Goal: Transaction & Acquisition: Purchase product/service

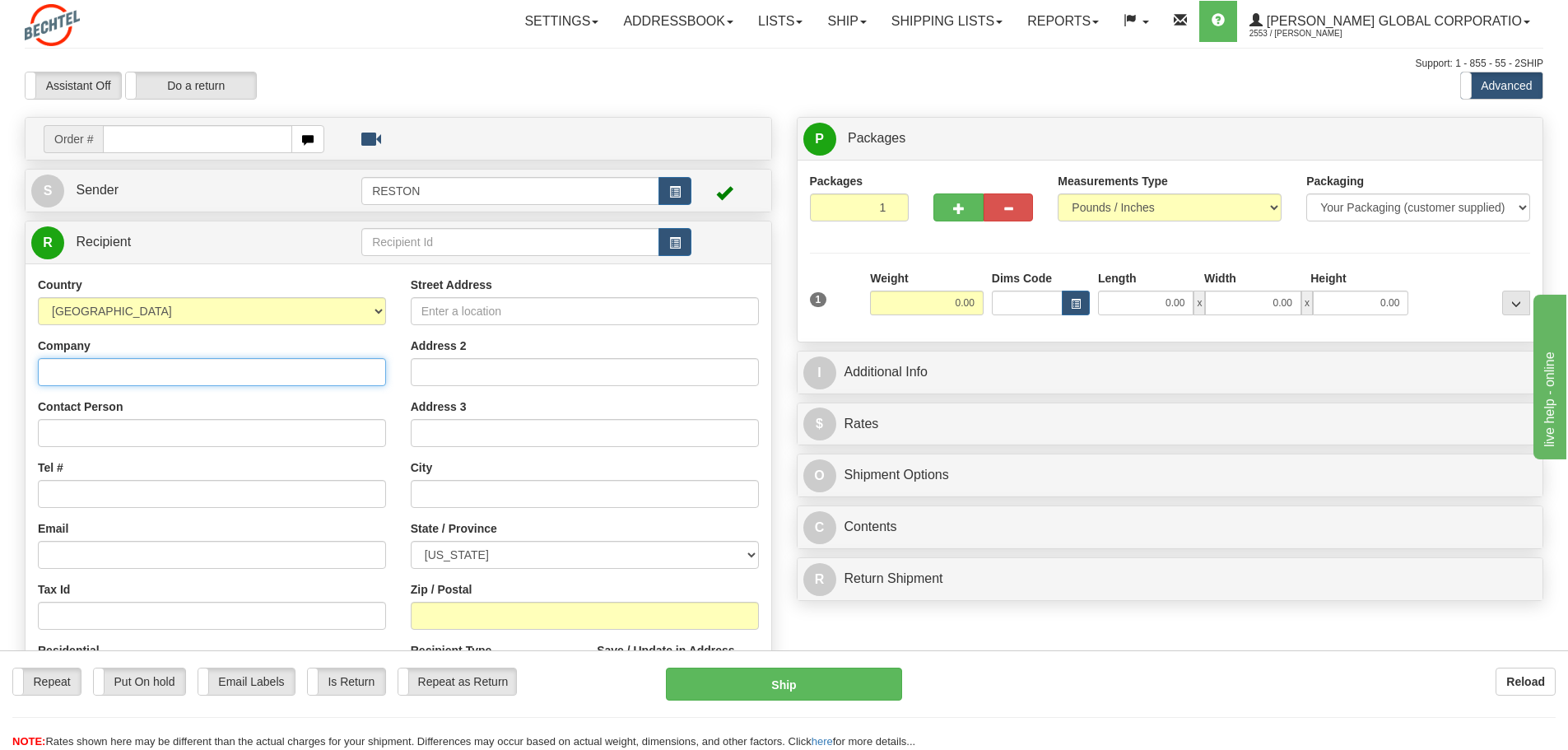
click at [86, 373] on input "Company" at bounding box center [212, 371] width 348 height 28
paste input "[PERSON_NAME] Corporation"
type input "[PERSON_NAME] Corporation"
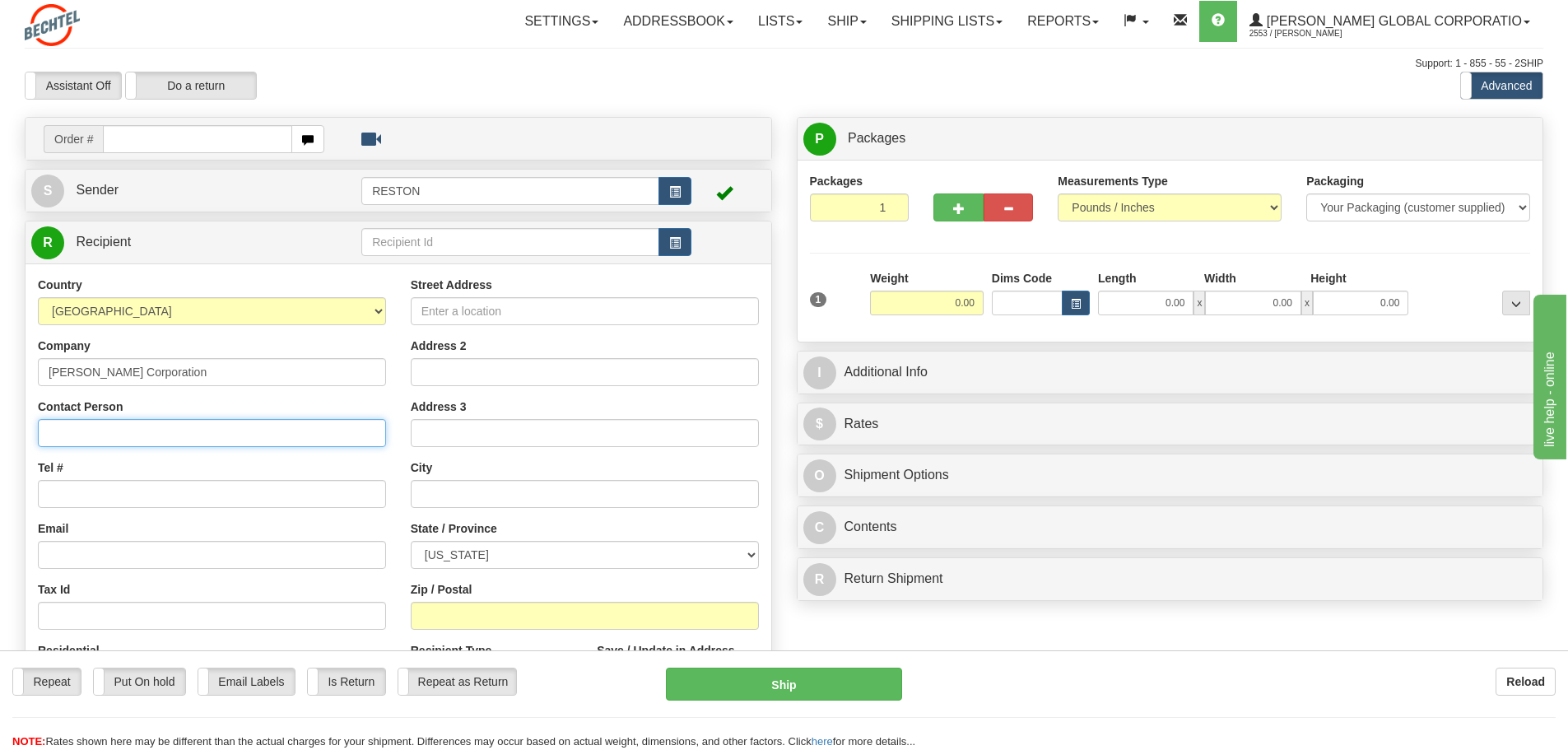
click at [83, 431] on input "Contact Person" at bounding box center [212, 433] width 348 height 28
click at [83, 436] on input "Contact Person" at bounding box center [212, 433] width 348 height 28
paste input "[PERSON_NAME]"
type input "[PERSON_NAME]"
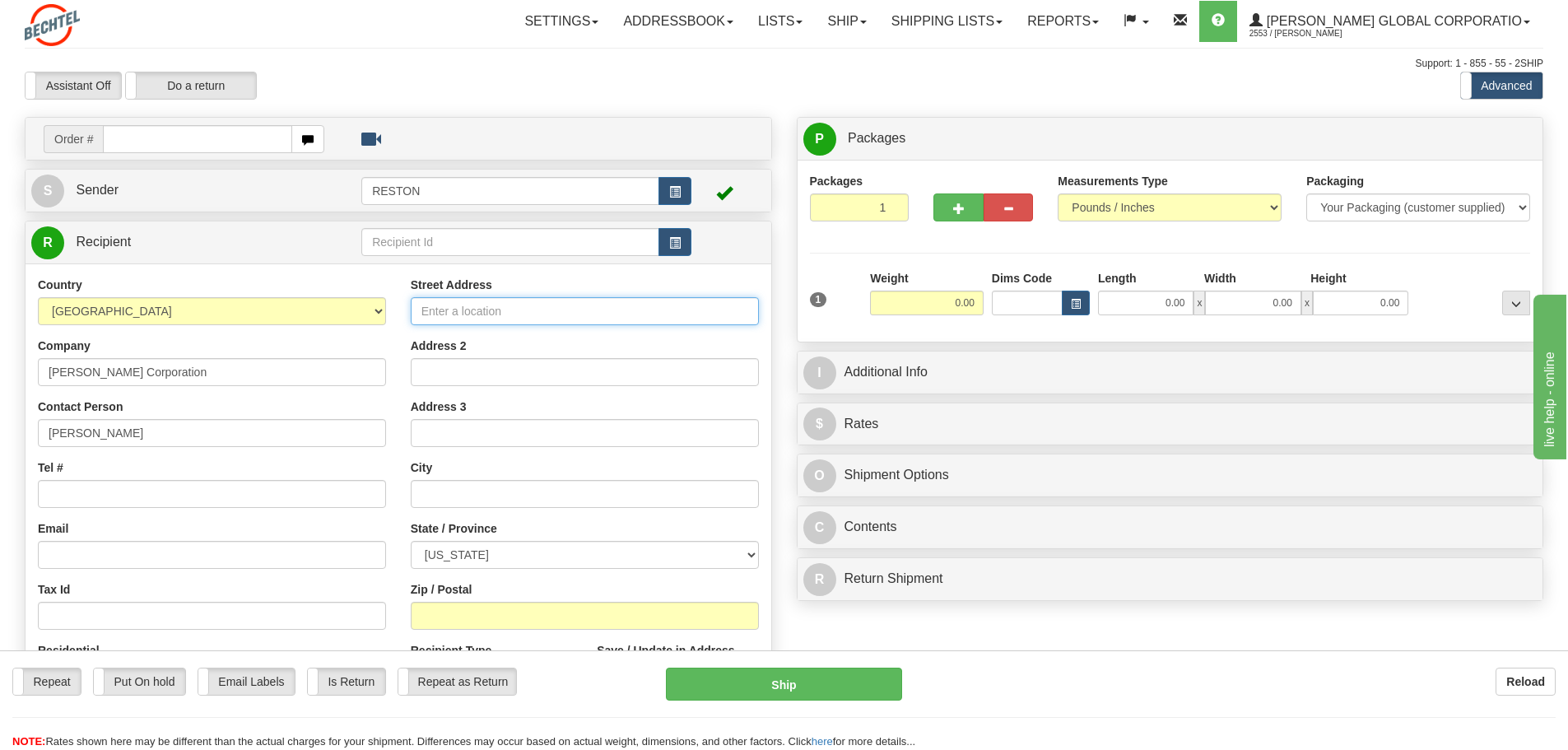
click at [437, 309] on input "Street Address" at bounding box center [585, 311] width 348 height 28
click at [443, 317] on input "Street Address" at bounding box center [585, 311] width 348 height 28
paste input "[STREET_ADDRESS]"
type input "[STREET_ADDRESS]"
click at [438, 373] on input "Address 2" at bounding box center [585, 371] width 348 height 28
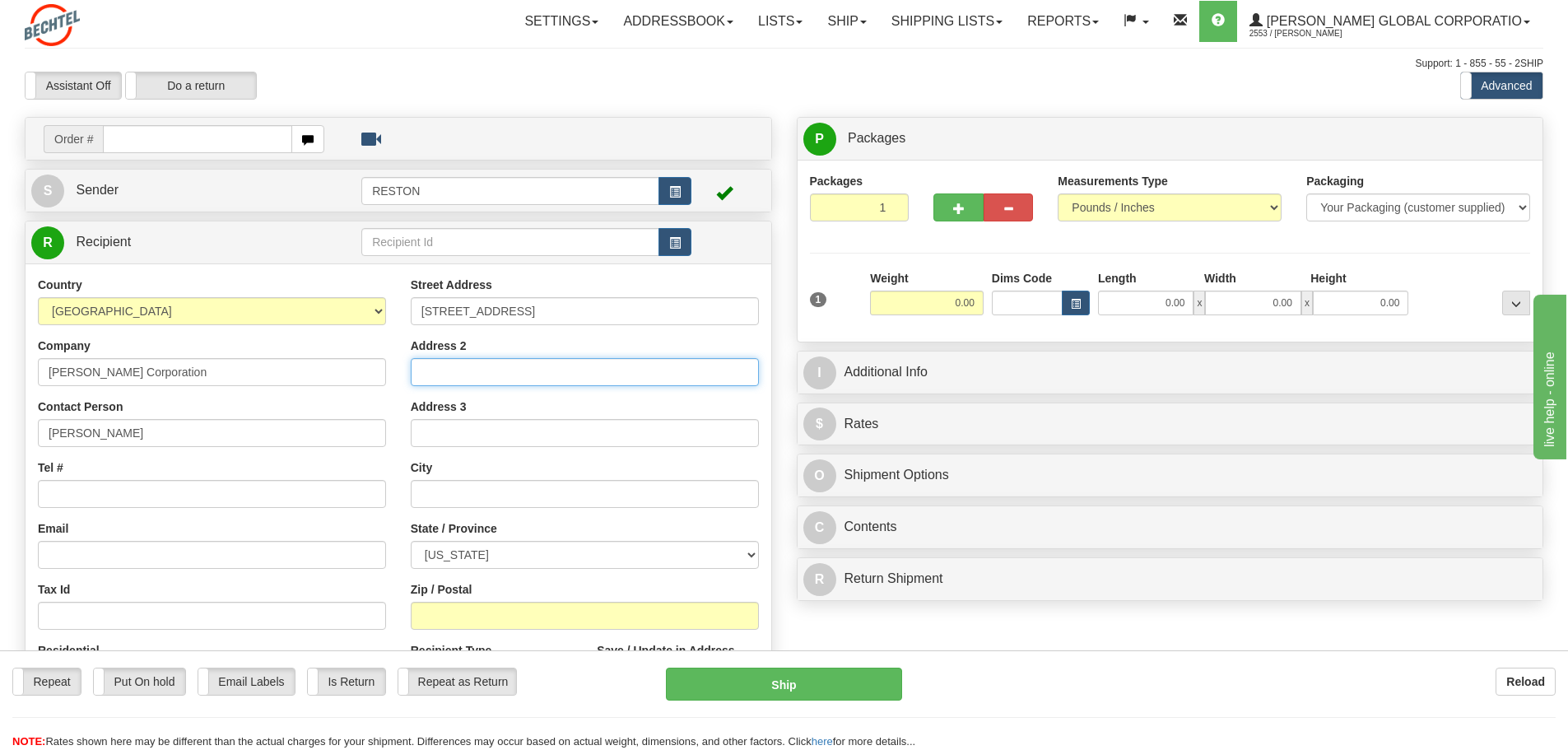
paste input "Suite 100"
type input "Suite 100"
click at [66, 491] on input "Tel #" at bounding box center [212, 493] width 348 height 28
type input "4803341690"
click at [499, 435] on input "Address 3" at bounding box center [585, 433] width 348 height 28
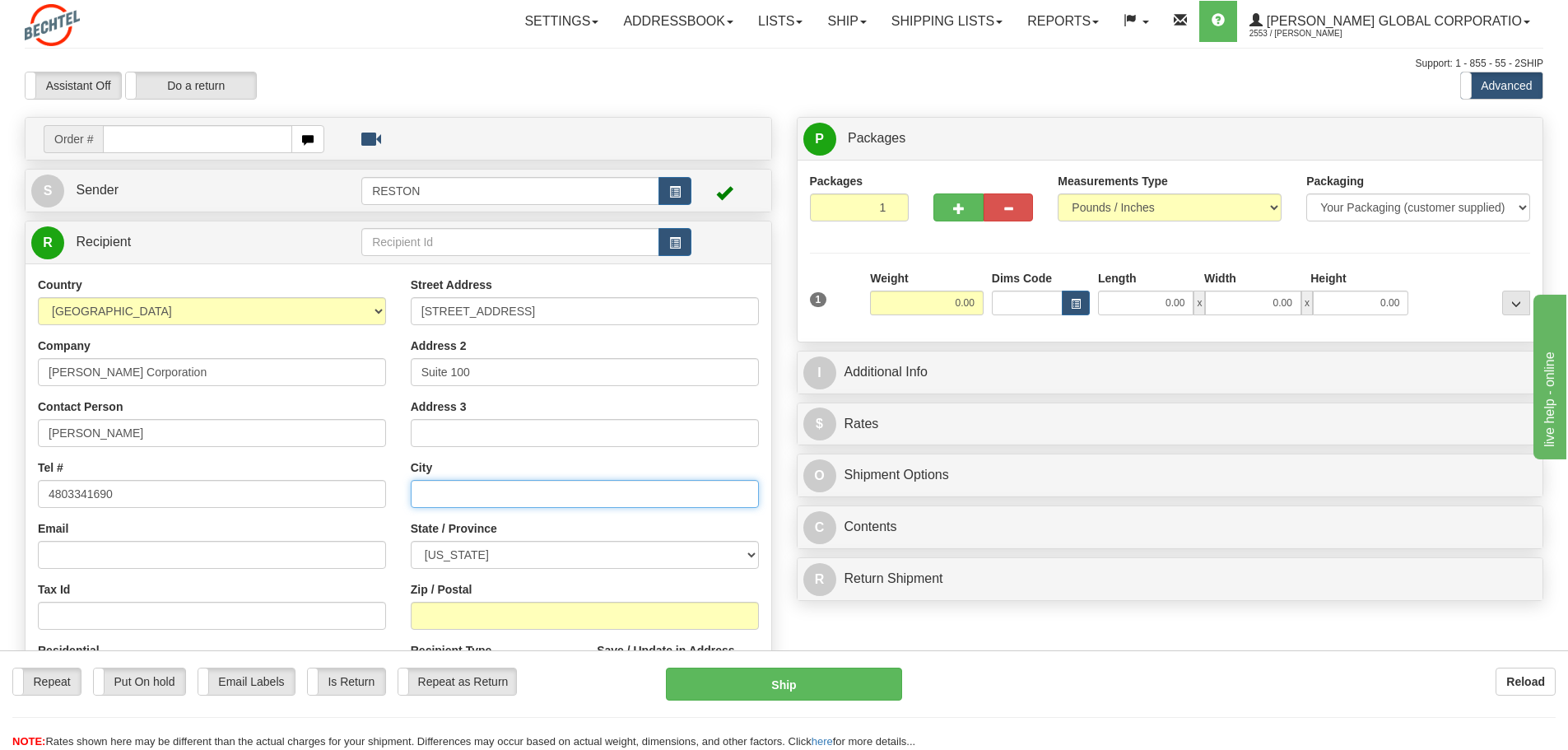
click at [468, 493] on input "text" at bounding box center [585, 493] width 348 height 28
click at [470, 493] on input "text" at bounding box center [585, 493] width 348 height 28
paste input "[GEOGRAPHIC_DATA]"
type input "[GEOGRAPHIC_DATA]"
click at [747, 554] on select "[US_STATE] [US_STATE] [US_STATE] [US_STATE] Armed Forces America Armed Forces E…" at bounding box center [585, 554] width 348 height 28
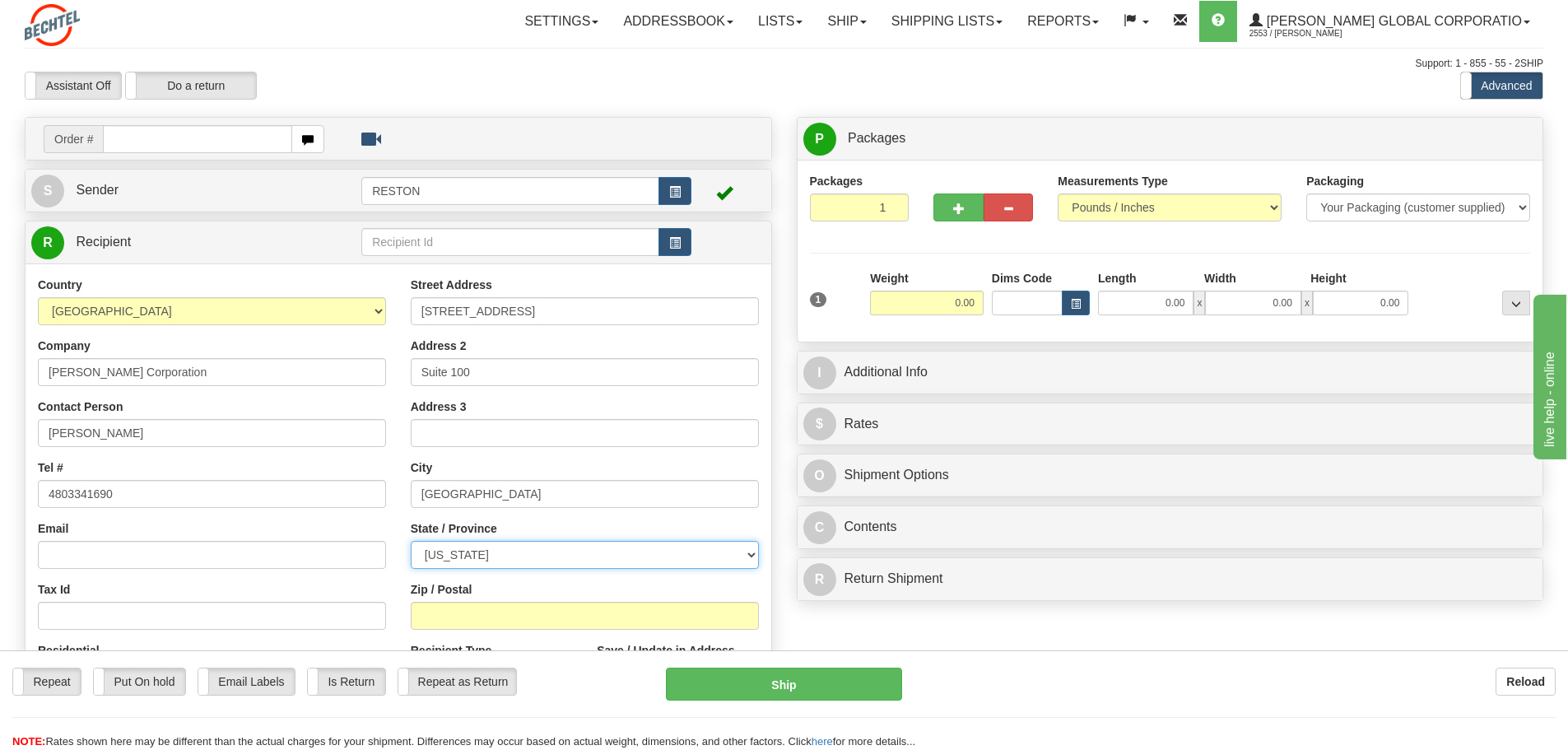
select select "AZ"
click at [411, 541] on select "[US_STATE] [US_STATE] [US_STATE] [US_STATE] Armed Forces America Armed Forces E…" at bounding box center [585, 554] width 348 height 28
click at [497, 615] on input "Zip / Postal" at bounding box center [585, 615] width 348 height 28
type input "85307"
click at [525, 577] on div "Street Address [STREET_ADDRESS] Address 2 Suite 100 Address 3 City [GEOGRAPHIC_…" at bounding box center [585, 498] width 373 height 443
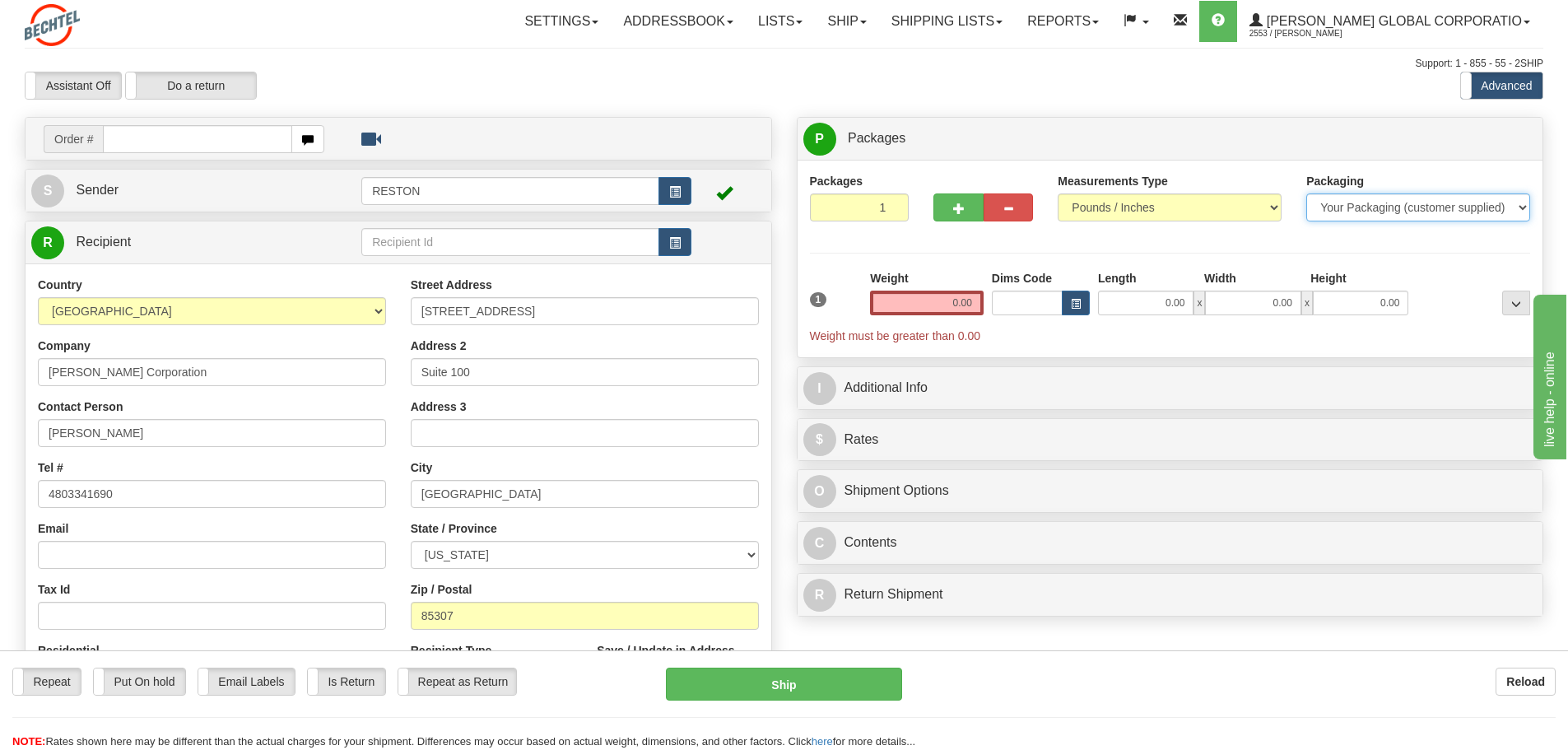
click at [1525, 207] on select "Your Packaging (customer supplied) Envelope (carrier supplied) Pack (carrier su…" at bounding box center [1418, 207] width 224 height 28
click at [1307, 194] on select "Your Packaging (customer supplied) Envelope (carrier supplied) Pack (carrier su…" at bounding box center [1418, 207] width 224 height 28
click at [958, 306] on input "0.00" at bounding box center [927, 302] width 114 height 24
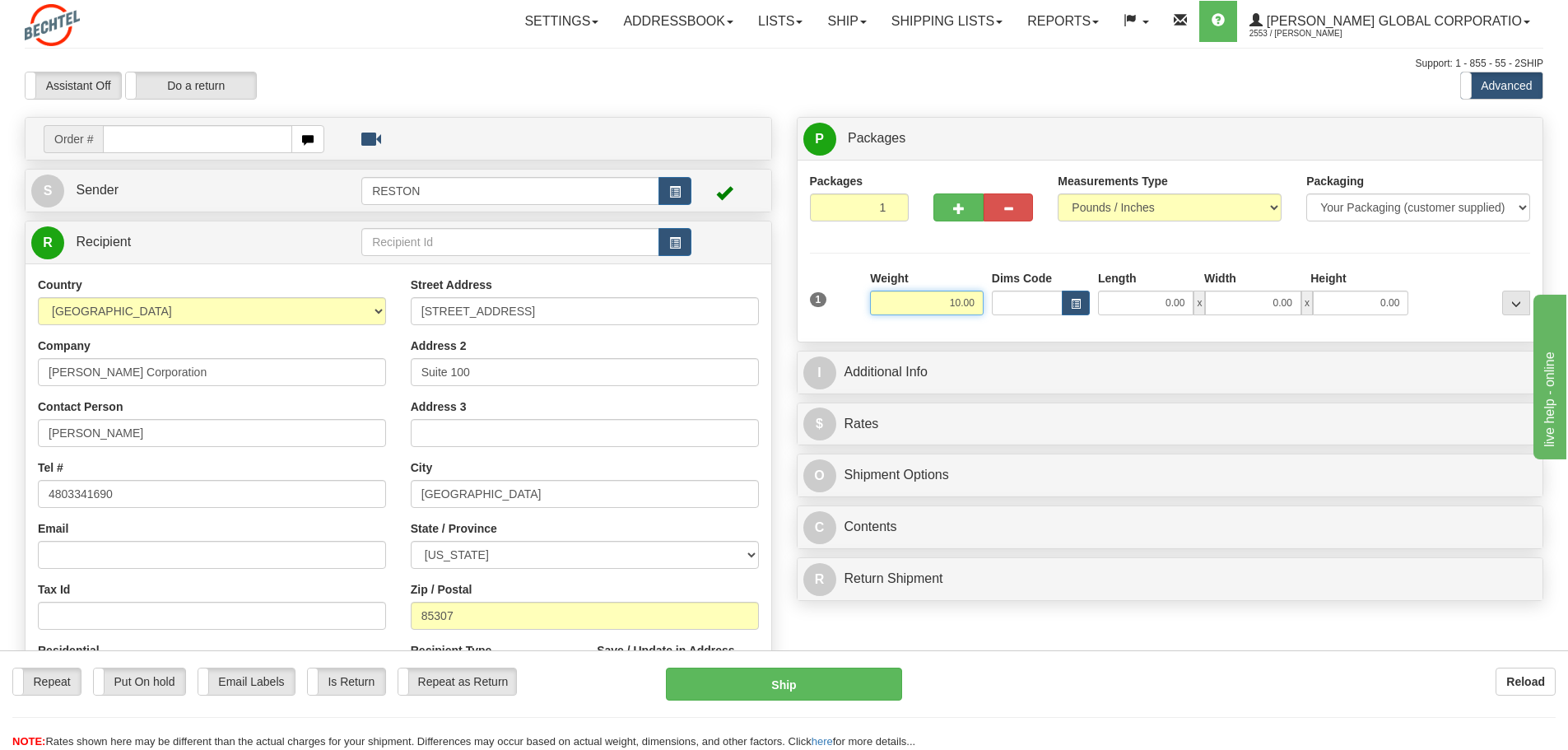
type input "10.00"
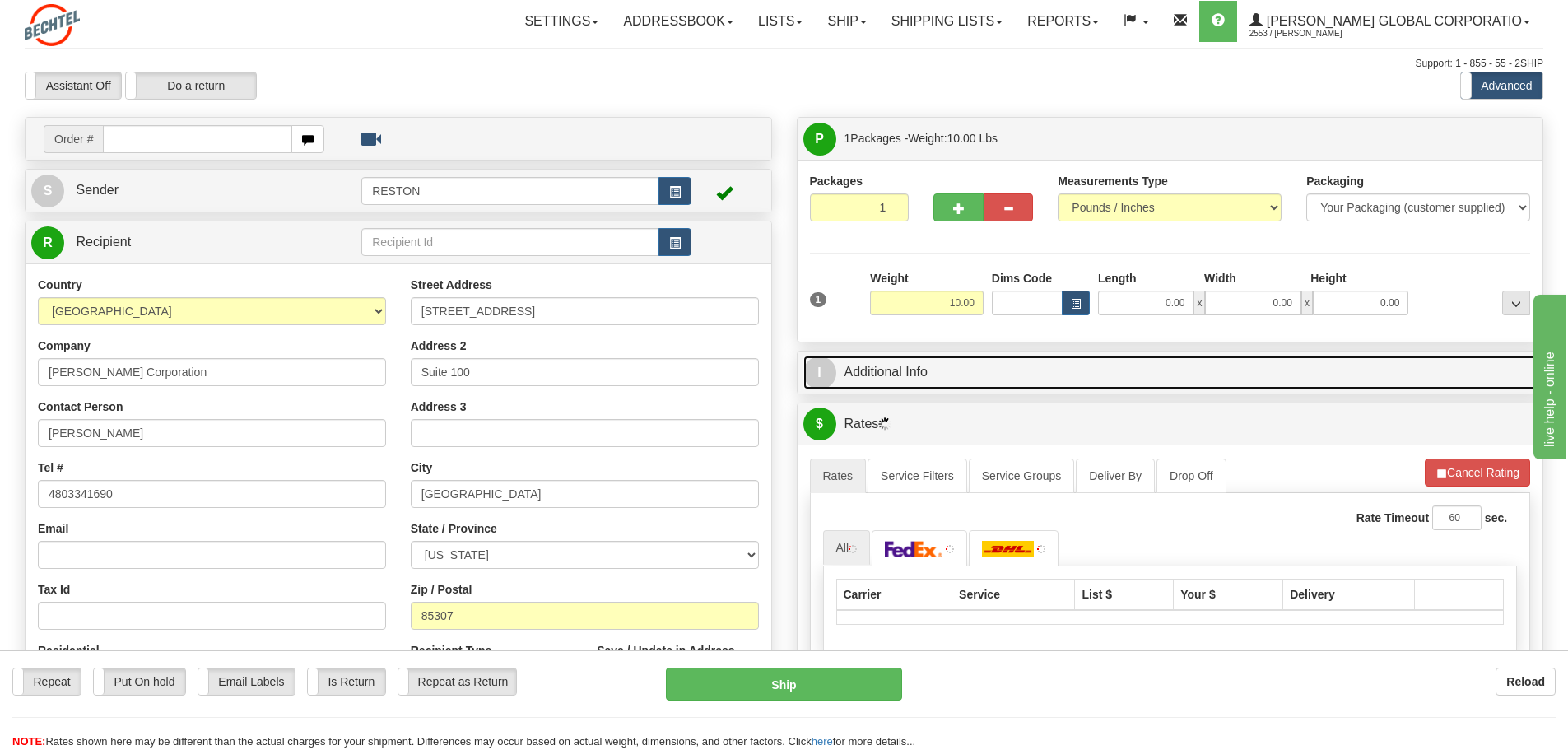
click at [931, 380] on link "I Additional Info" at bounding box center [1170, 371] width 734 height 33
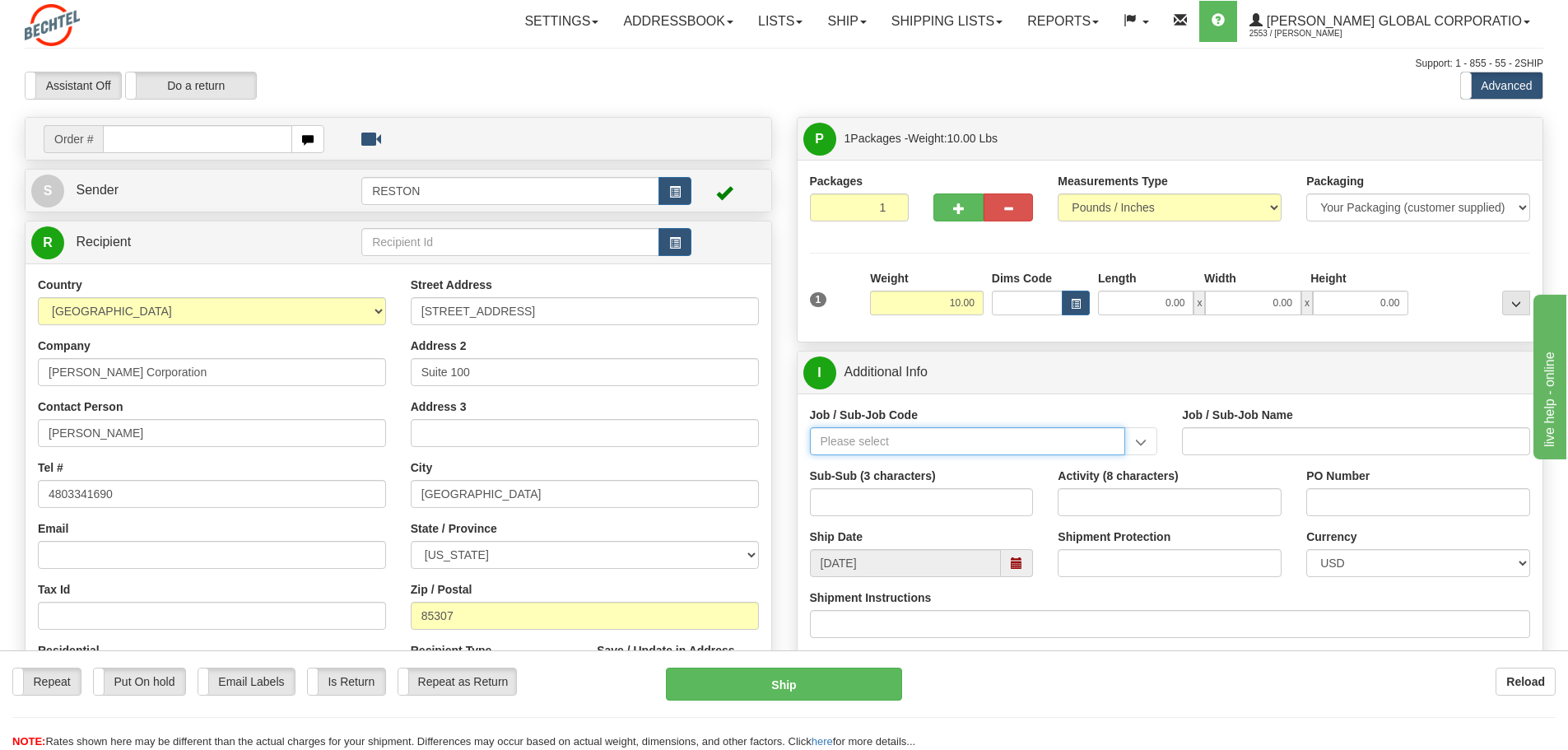
click at [929, 444] on input "Job / Sub-Job Code" at bounding box center [967, 441] width 316 height 28
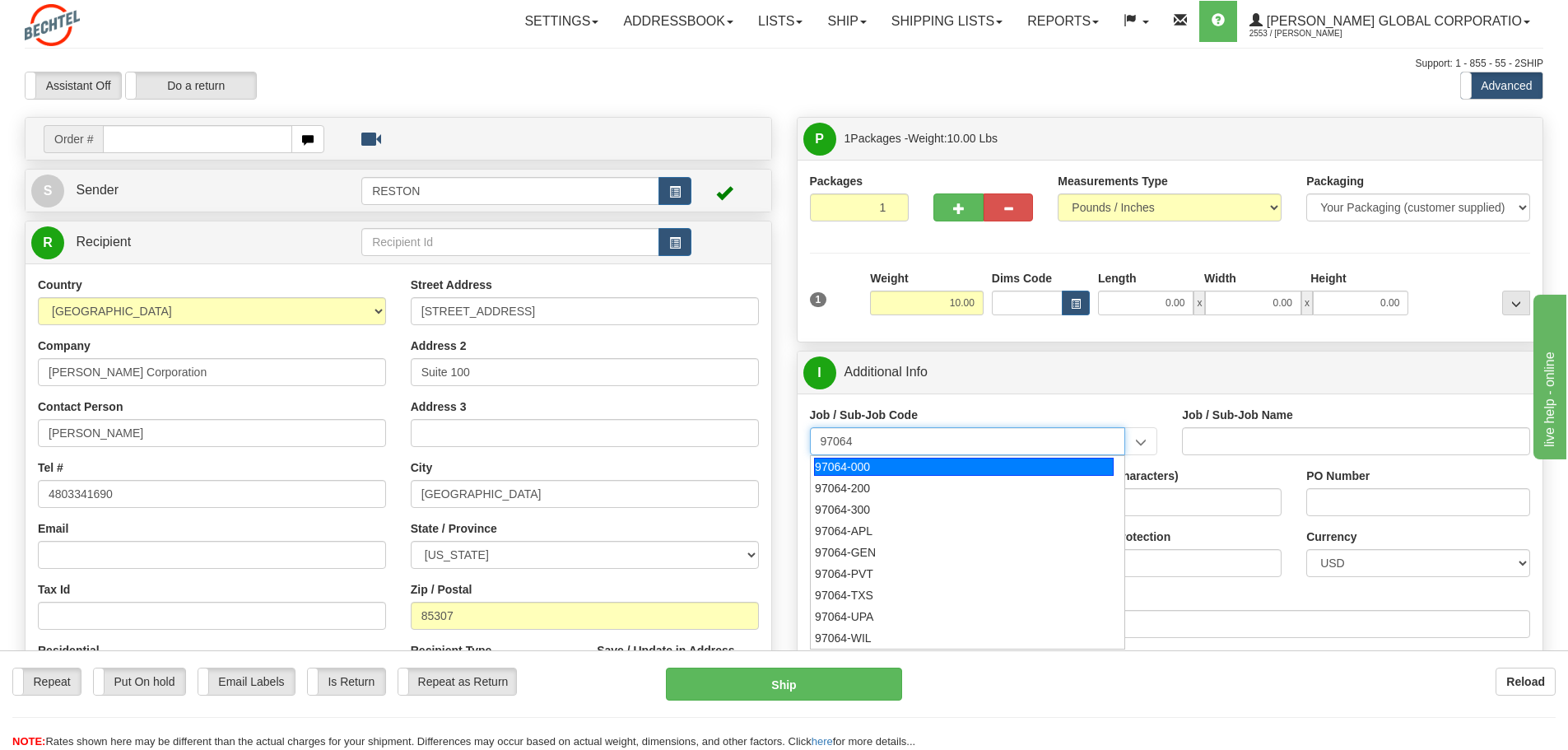
click at [948, 473] on div "97064-000" at bounding box center [964, 467] width 299 height 18
type input "97064-000"
type input "LATENT CLAIMS GROUP - 8XR ASBESTOS LITIGATION STRA"
type input "97064-000"
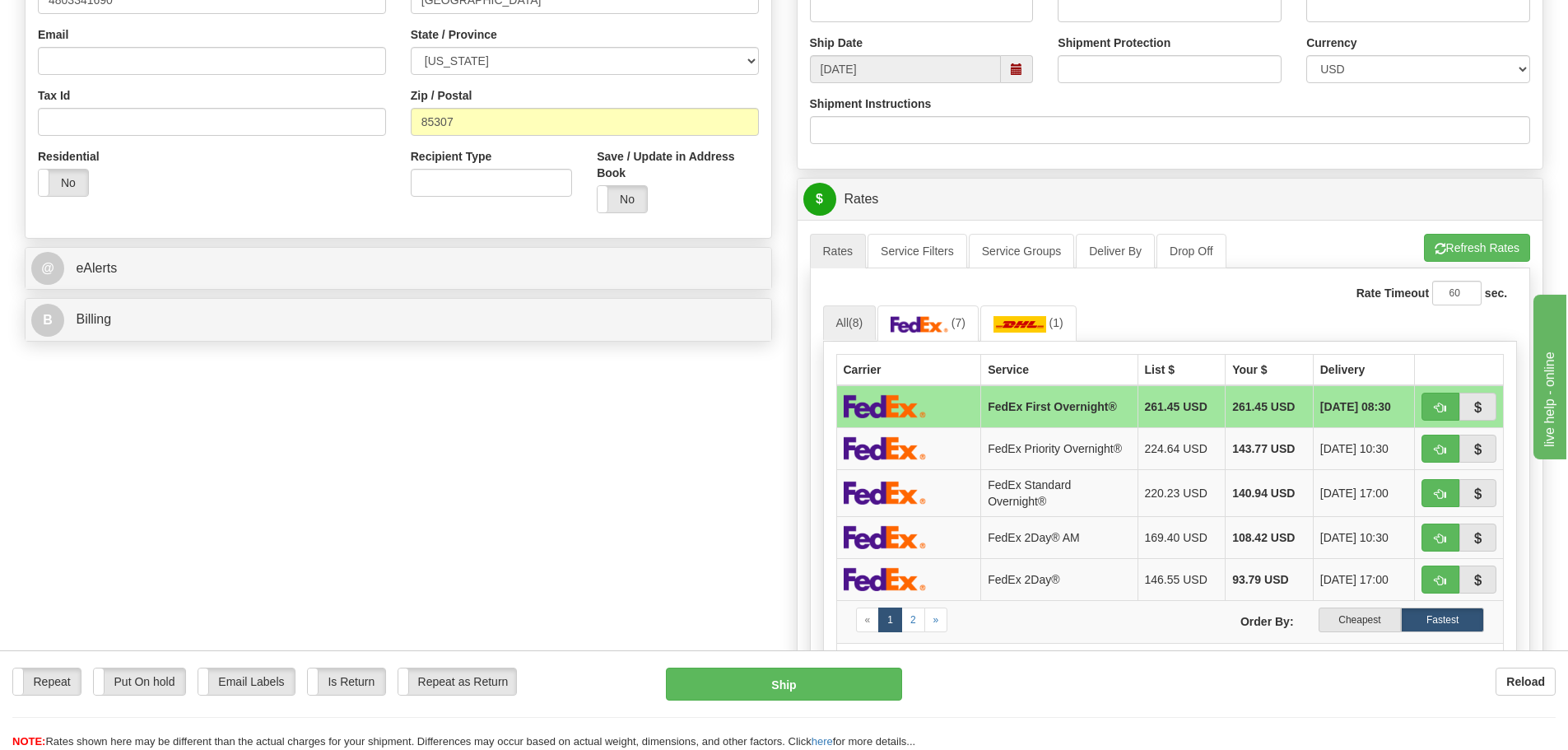
scroll to position [576, 0]
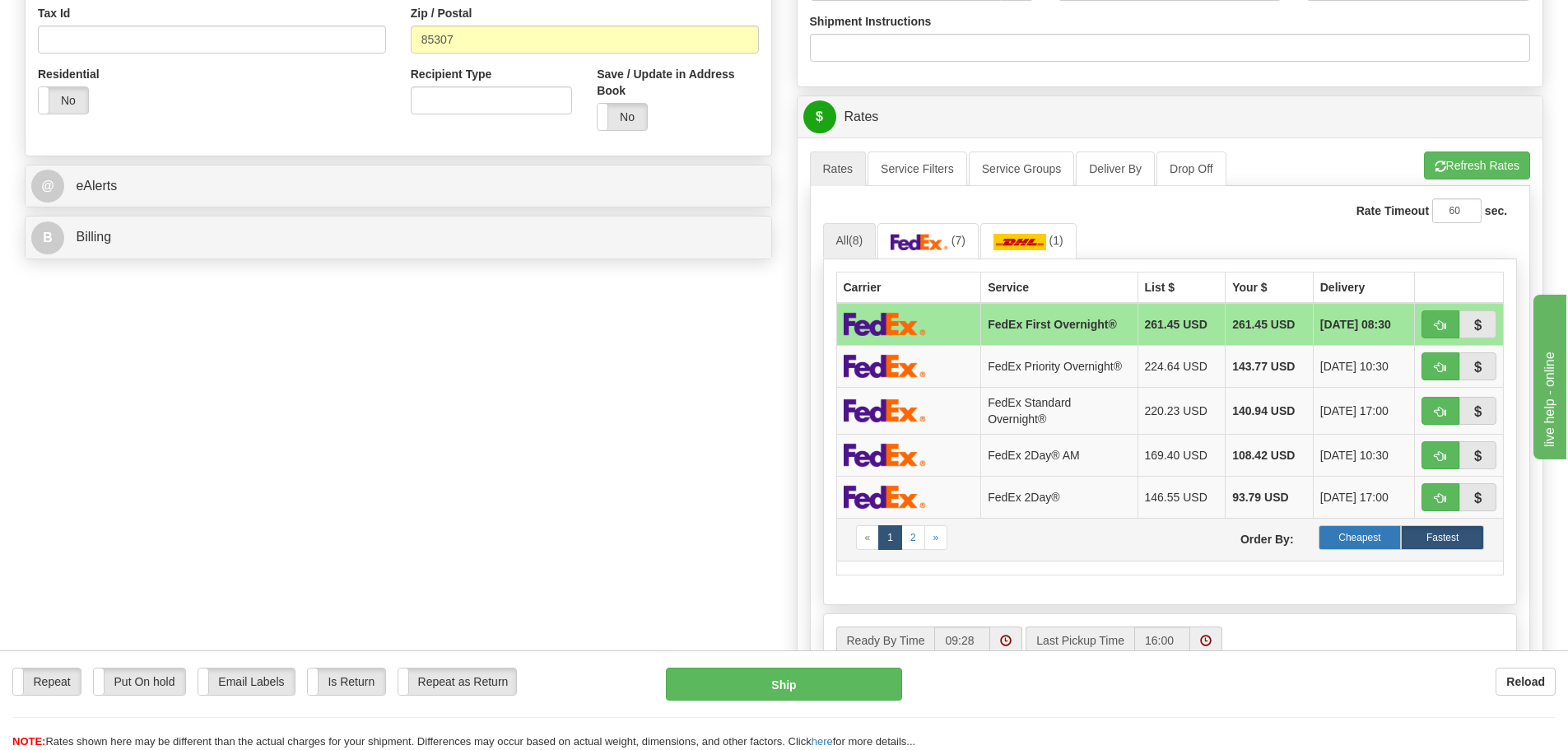
click at [1364, 536] on label "Cheapest" at bounding box center [1361, 537] width 83 height 24
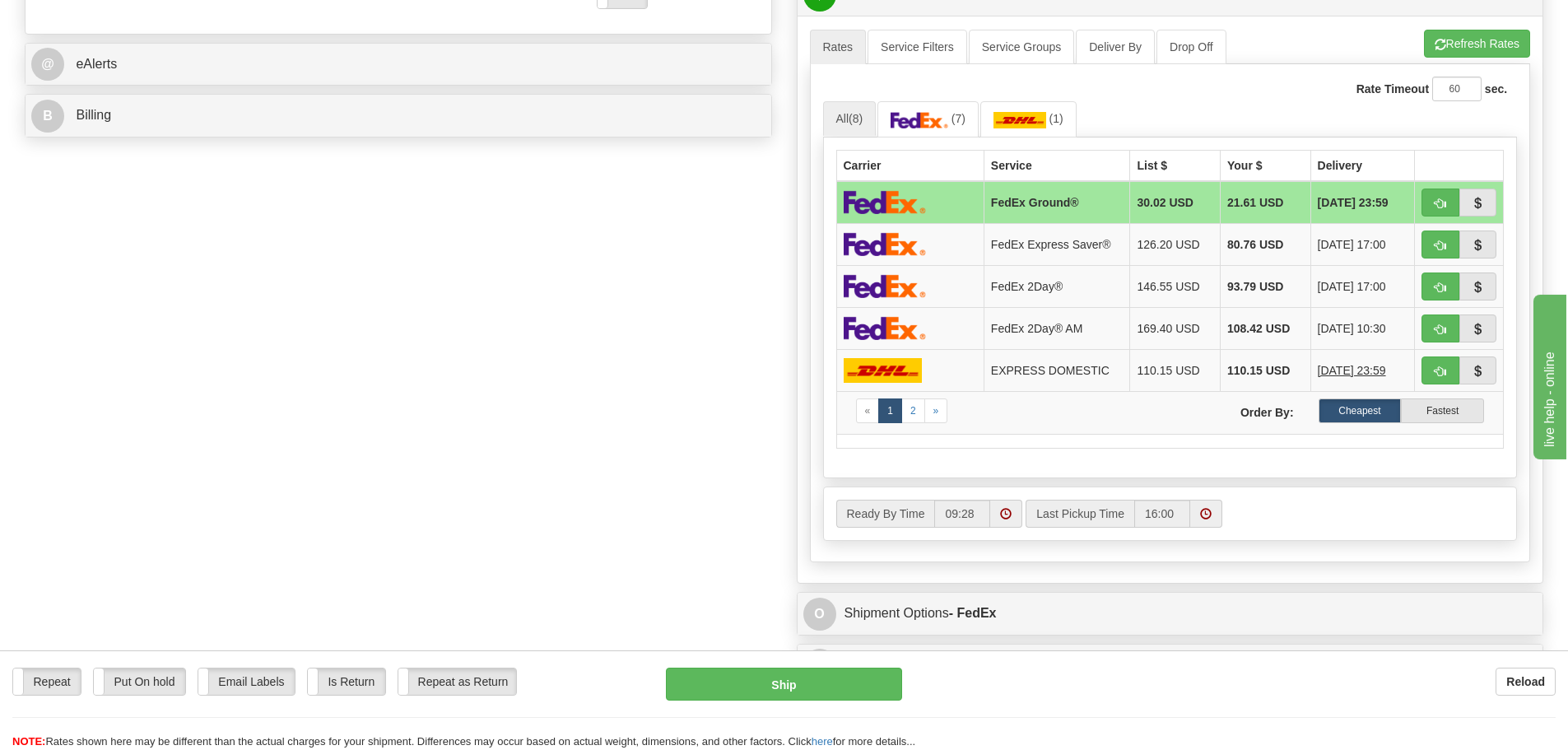
scroll to position [658, 0]
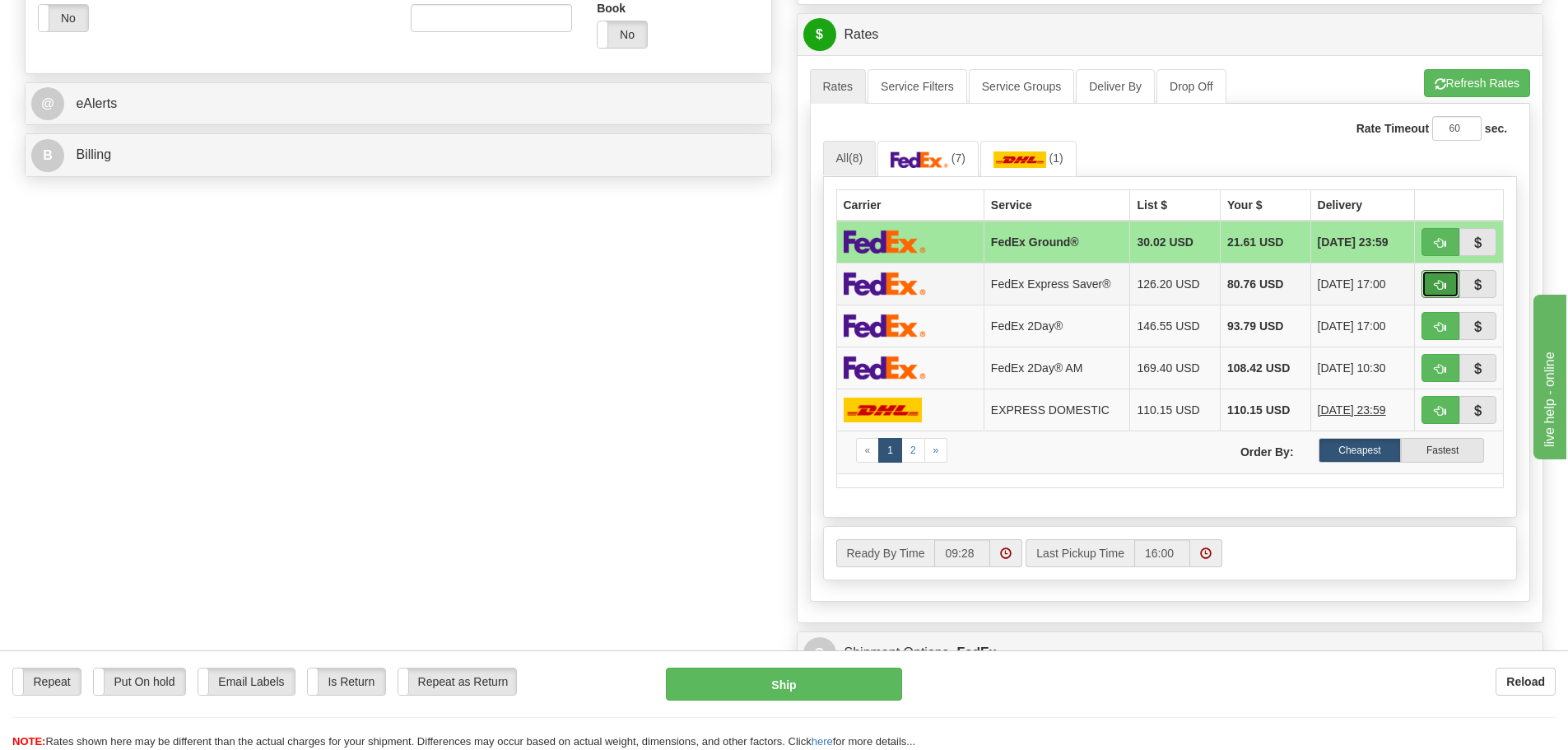
click at [1441, 281] on span "button" at bounding box center [1440, 285] width 12 height 11
type input "20"
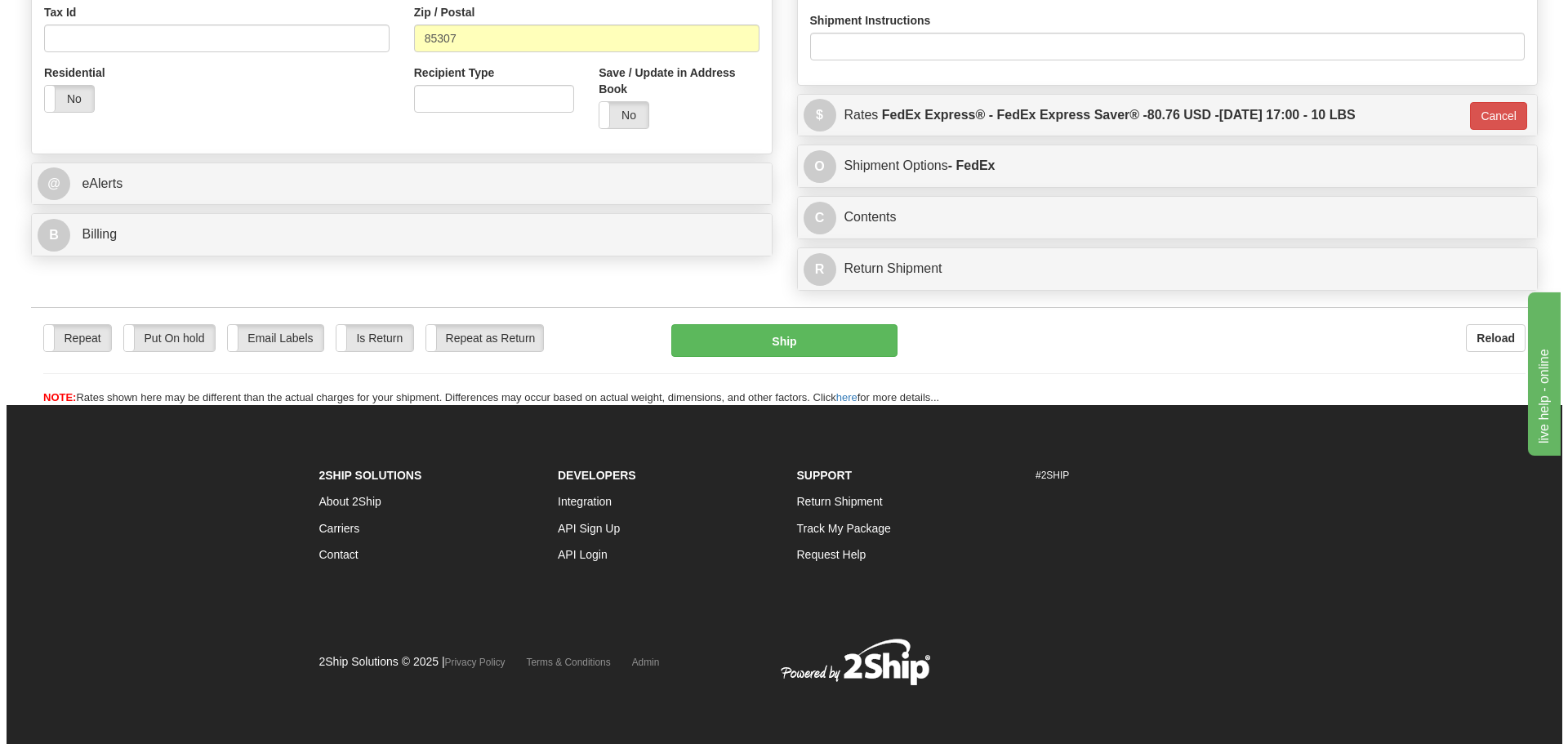
scroll to position [572, 0]
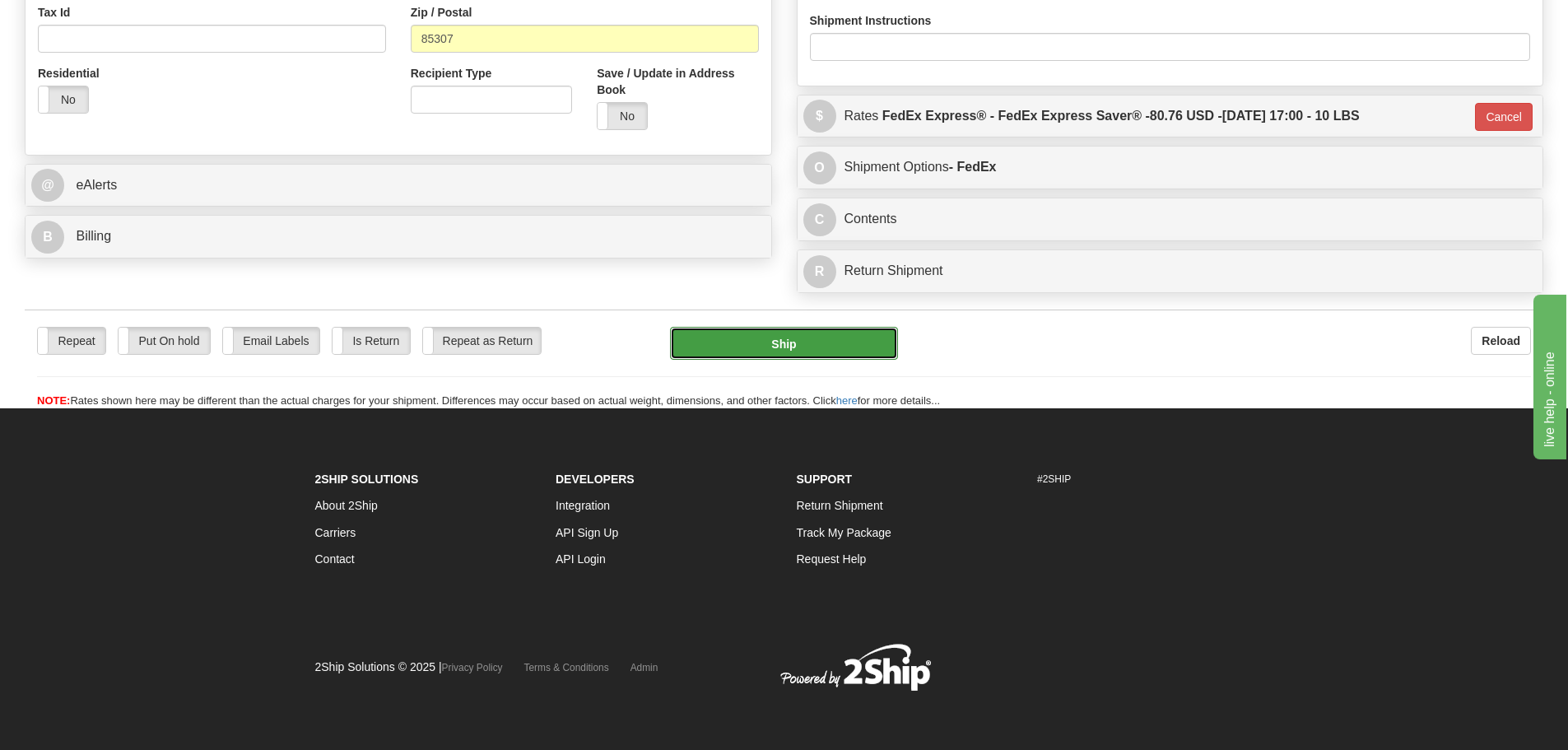
click at [787, 343] on button "Ship" at bounding box center [784, 343] width 228 height 33
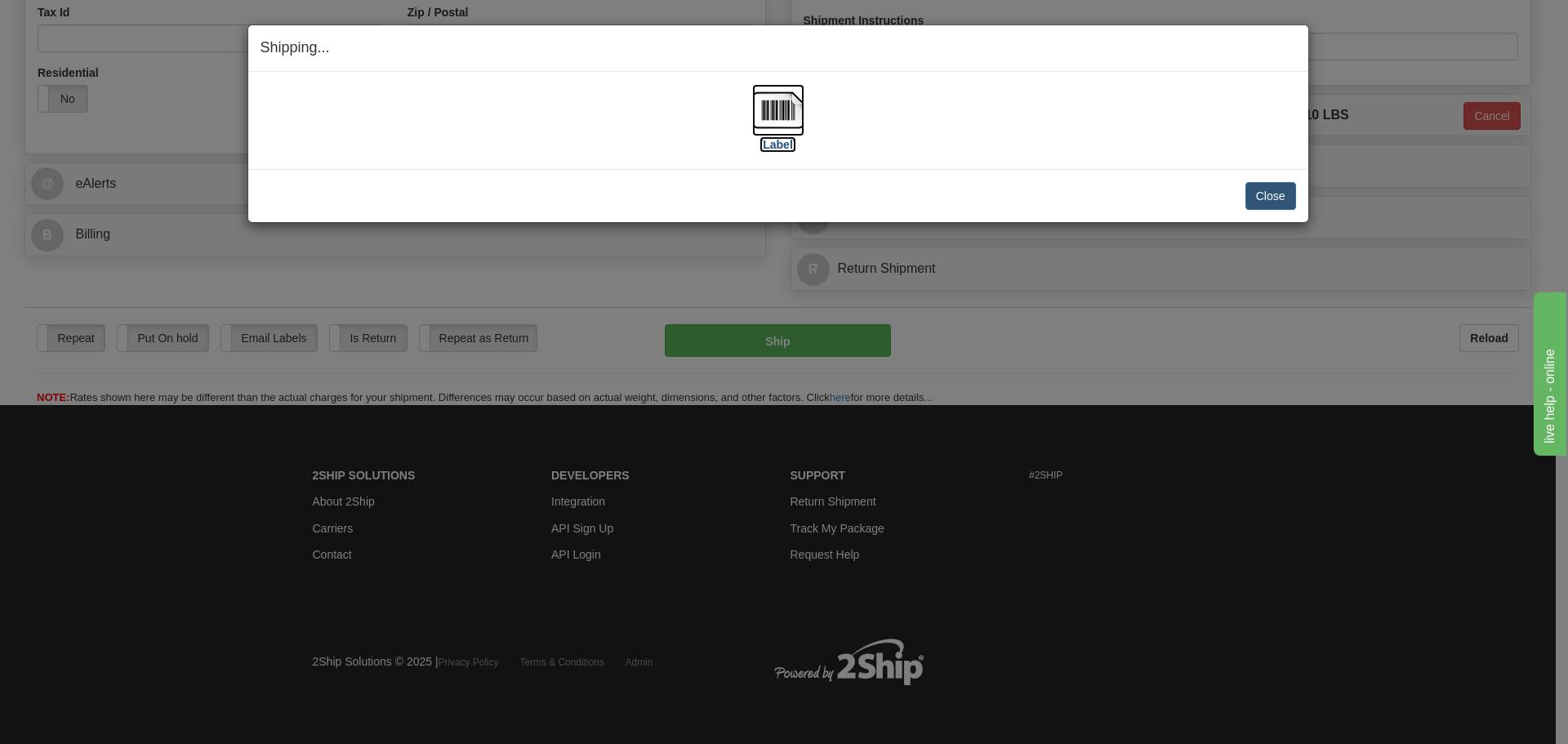
click at [784, 115] on img at bounding box center [778, 110] width 52 height 52
